Goal: Transaction & Acquisition: Register for event/course

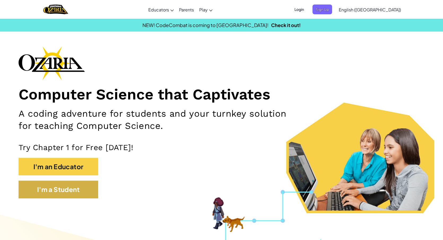
drag, startPoint x: 76, startPoint y: 200, endPoint x: 74, endPoint y: 197, distance: 3.2
click at [74, 197] on div "I'm a Student" at bounding box center [222, 192] width 406 height 23
click at [74, 194] on button "I'm a Student" at bounding box center [59, 190] width 80 height 18
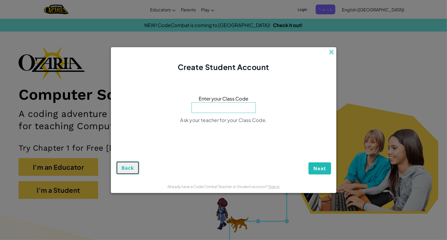
click at [125, 164] on button "Back" at bounding box center [127, 167] width 23 height 13
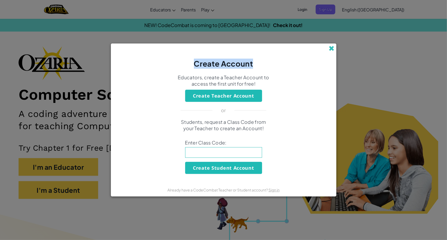
click at [274, 46] on div "Create Account" at bounding box center [223, 55] width 225 height 25
click at [274, 46] on span at bounding box center [332, 49] width 6 height 6
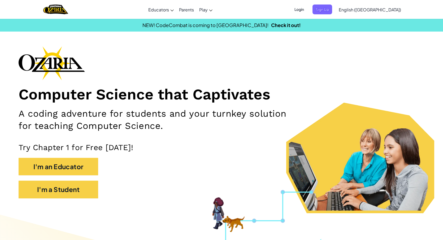
click at [274, 12] on span "Login" at bounding box center [299, 10] width 16 height 10
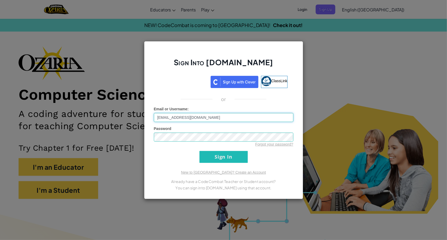
type input "micmalkhasyan@ferrahian.org"
click at [199, 151] on input "Sign In" at bounding box center [223, 157] width 48 height 12
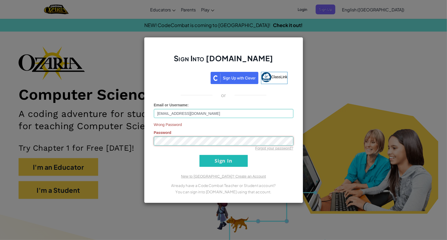
click at [199, 155] on input "Sign In" at bounding box center [223, 161] width 48 height 12
